Goal: Task Accomplishment & Management: Manage account settings

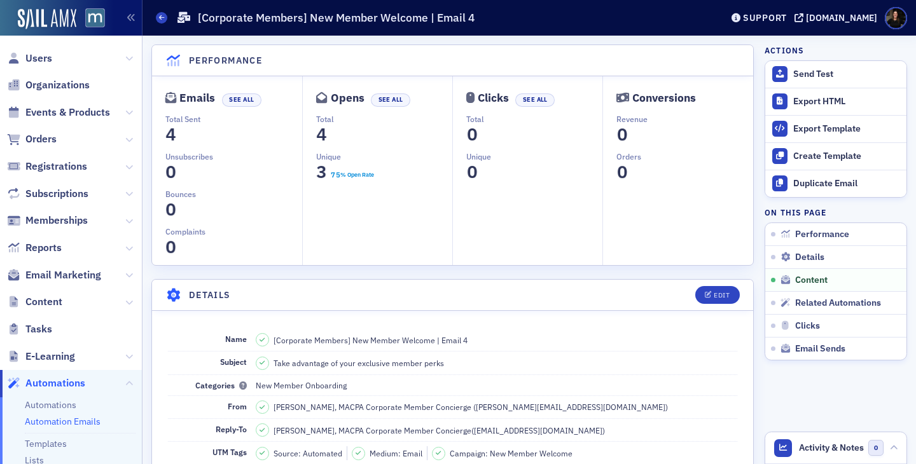
scroll to position [686, 0]
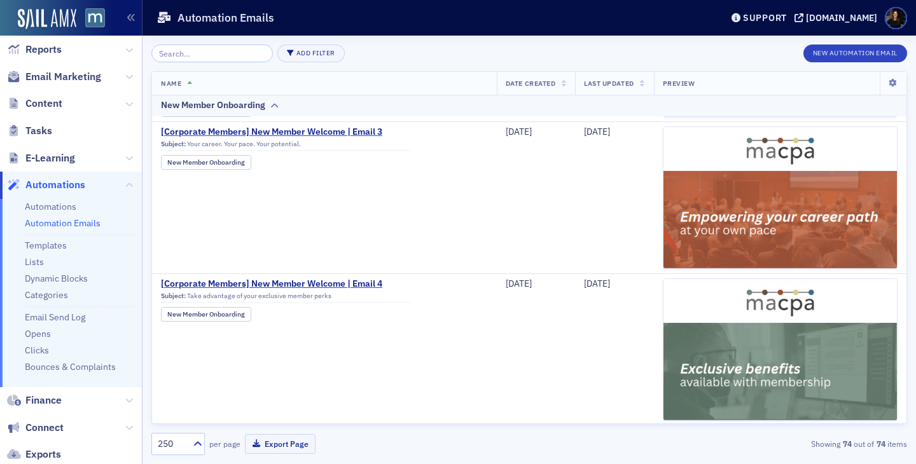
scroll to position [199, 0]
click at [43, 111] on span "Content" at bounding box center [71, 103] width 142 height 27
click at [43, 102] on span "Content" at bounding box center [43, 103] width 37 height 14
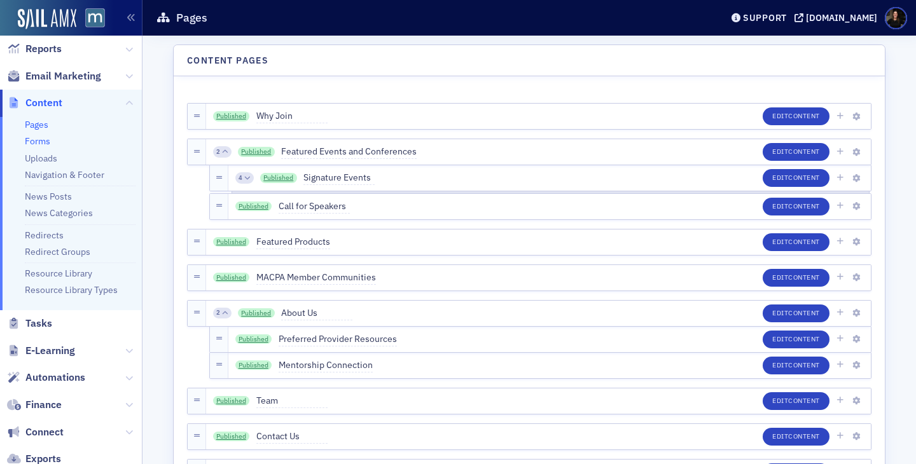
click at [41, 139] on link "Forms" at bounding box center [37, 140] width 25 height 11
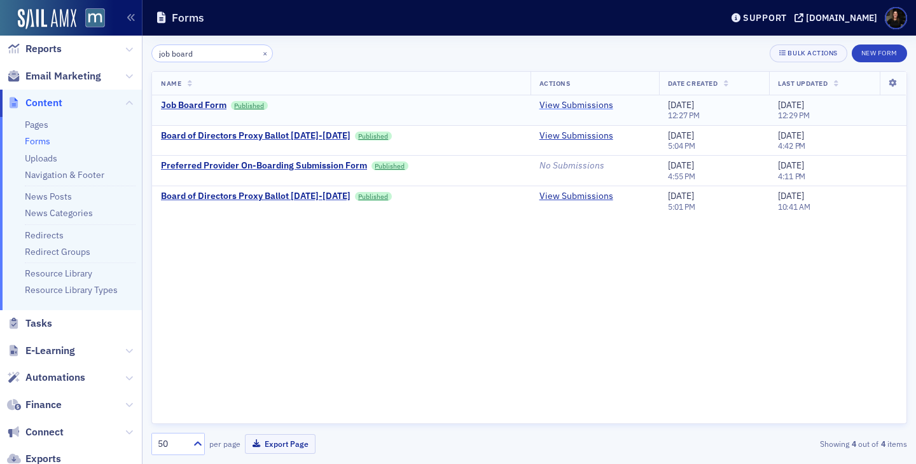
type input "job board"
click at [590, 107] on link "View Submissions" at bounding box center [576, 105] width 74 height 11
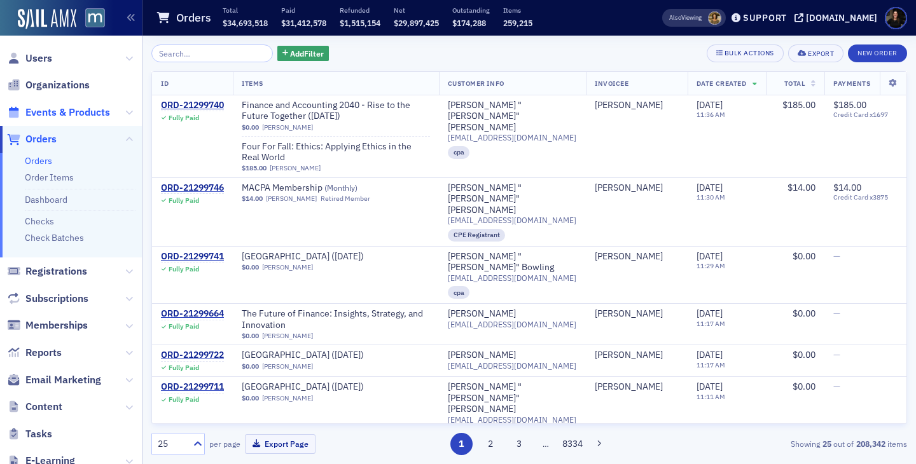
click at [38, 109] on span "Events & Products" at bounding box center [67, 113] width 85 height 14
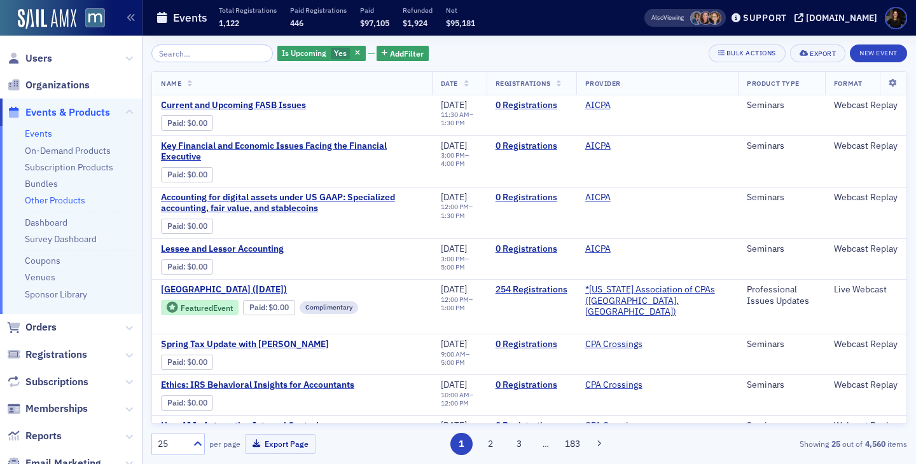
click at [66, 199] on link "Other Products" at bounding box center [55, 200] width 60 height 11
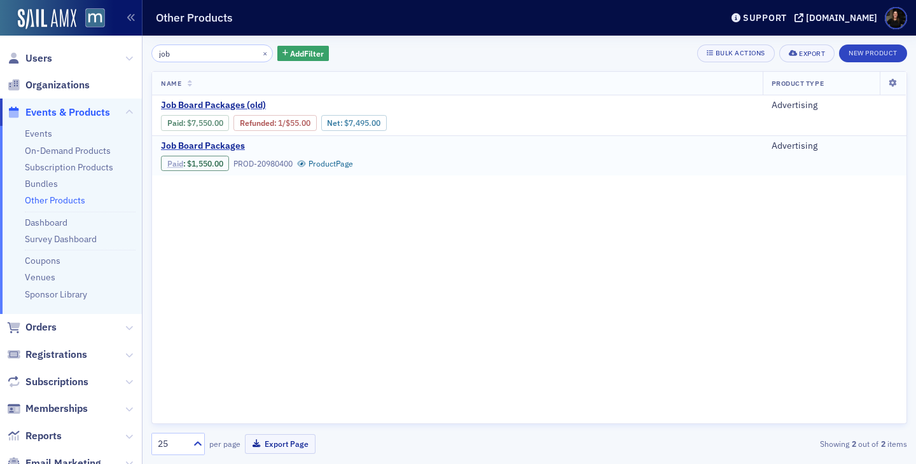
type input "job"
click at [170, 162] on link "Paid" at bounding box center [175, 164] width 16 height 10
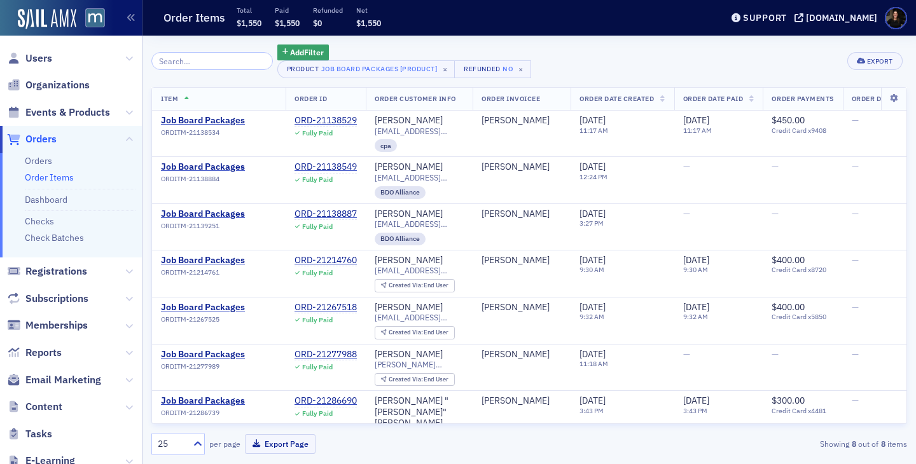
scroll to position [46, 0]
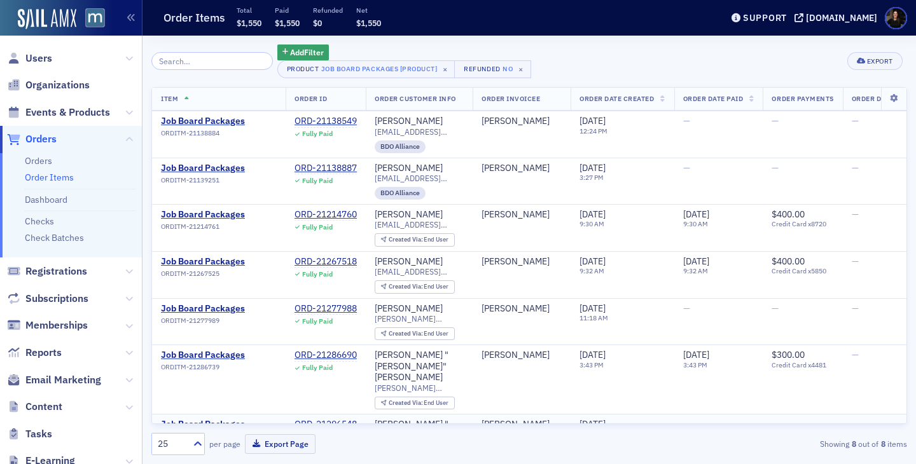
click at [342, 419] on div "ORD-21296548" at bounding box center [326, 424] width 62 height 11
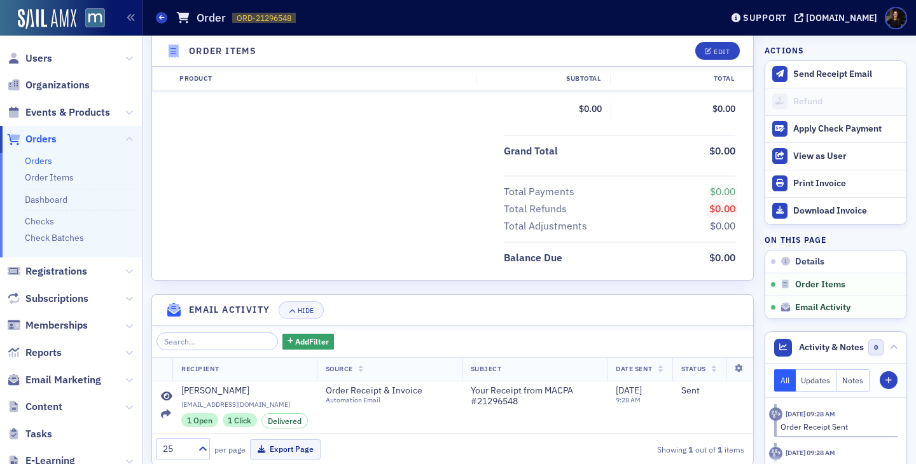
scroll to position [473, 0]
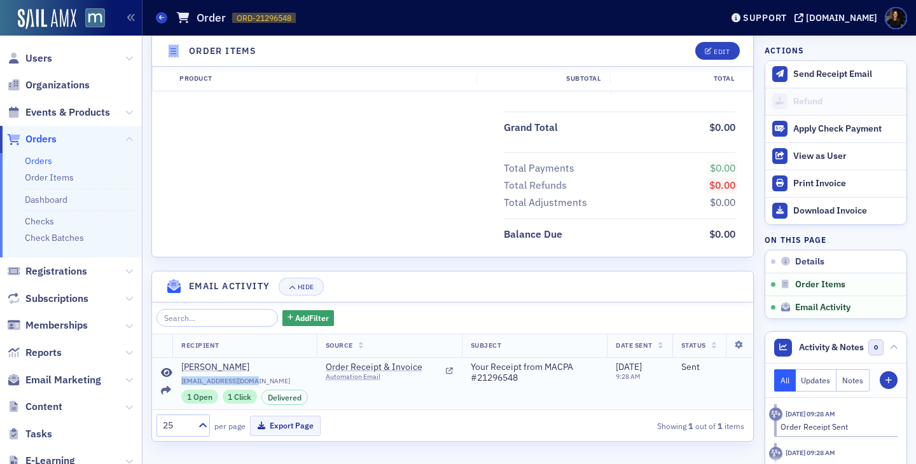
drag, startPoint x: 265, startPoint y: 380, endPoint x: 181, endPoint y: 384, distance: 84.7
click at [181, 384] on td "Drew Berg drewberg11@yahoo.com 1 Open 1 Click Delivered" at bounding box center [244, 383] width 144 height 53
copy span "drewberg11@yahoo.com"
